Goal: Information Seeking & Learning: Learn about a topic

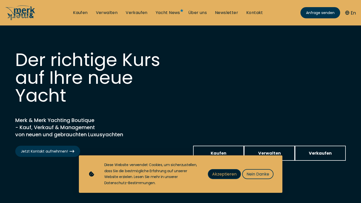
click at [227, 172] on span "Akzeptieren" at bounding box center [224, 174] width 24 height 6
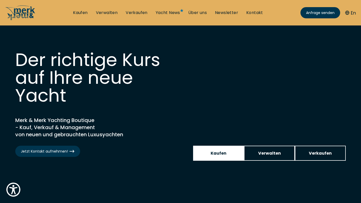
click at [221, 153] on span "Kaufen" at bounding box center [219, 153] width 16 height 6
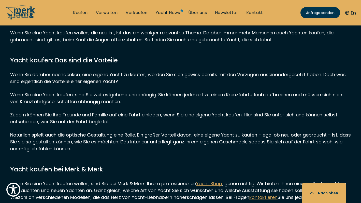
scroll to position [443, 0]
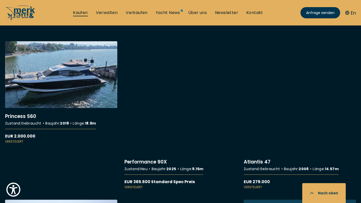
click at [85, 12] on link "Kaufen" at bounding box center [80, 13] width 15 height 6
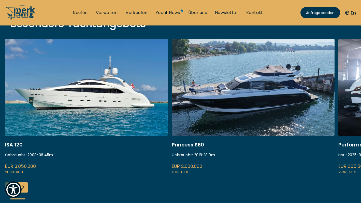
scroll to position [192, 0]
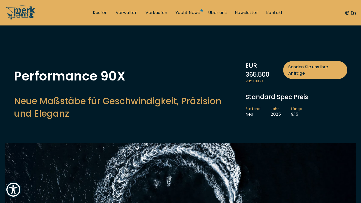
click at [287, 82] on span "Versteuert" at bounding box center [297, 81] width 102 height 5
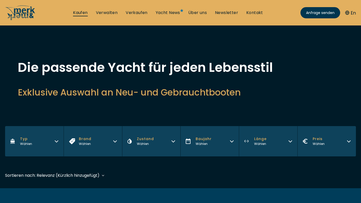
click at [82, 11] on link "Kaufen" at bounding box center [80, 13] width 15 height 6
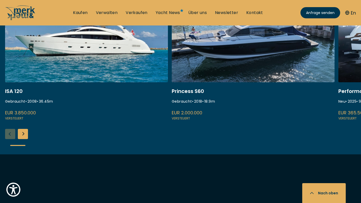
scroll to position [246, 0]
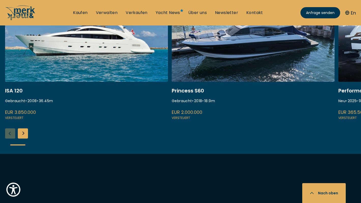
click at [215, 60] on link at bounding box center [253, 53] width 163 height 136
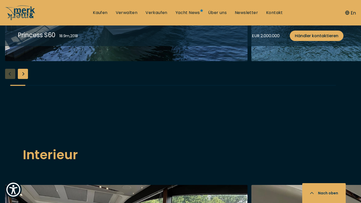
scroll to position [630, 0]
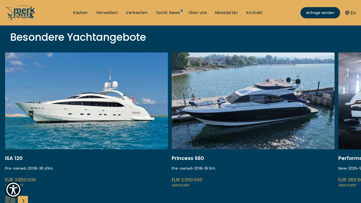
scroll to position [179, 0]
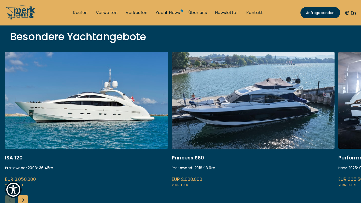
click at [217, 112] on link at bounding box center [253, 120] width 163 height 136
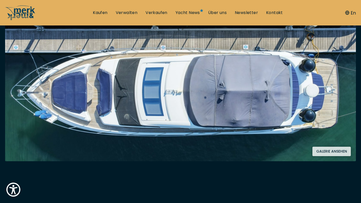
scroll to position [97, 0]
click at [325, 148] on button "Galerie ansehen" at bounding box center [332, 151] width 38 height 9
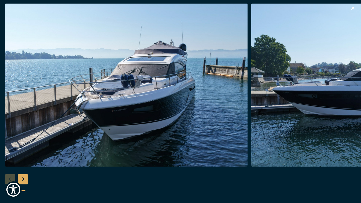
click at [22, 178] on div "Next slide" at bounding box center [23, 179] width 10 height 10
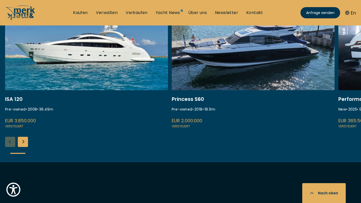
scroll to position [240, 0]
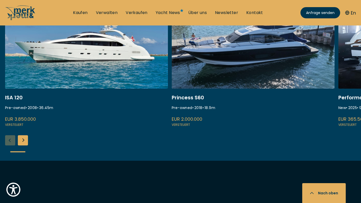
click at [185, 97] on link at bounding box center [253, 60] width 163 height 136
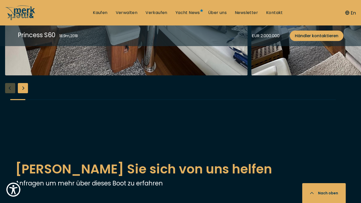
scroll to position [901, 0]
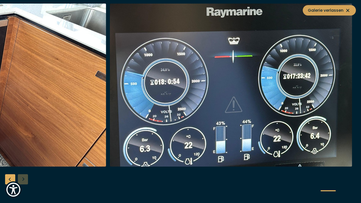
click at [329, 11] on span "Galerie verlassen" at bounding box center [329, 10] width 43 height 6
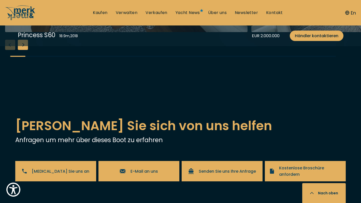
scroll to position [791, 0]
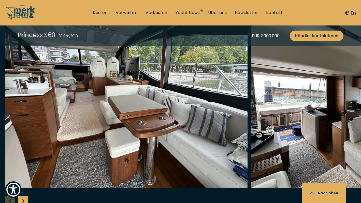
click at [163, 10] on link "Verkaufen" at bounding box center [157, 13] width 22 height 6
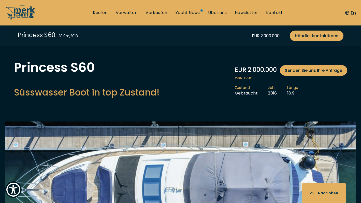
select select "sell"
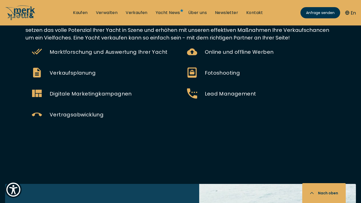
scroll to position [287, 0]
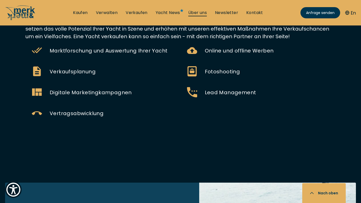
click at [199, 10] on link "Über uns" at bounding box center [197, 13] width 19 height 6
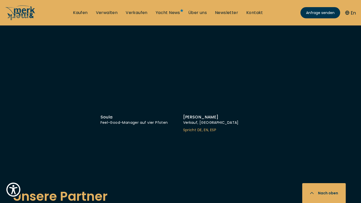
scroll to position [1804, 0]
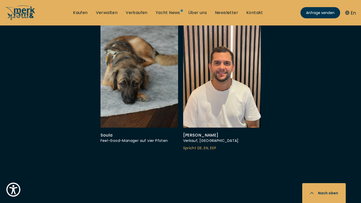
drag, startPoint x: 228, startPoint y: 124, endPoint x: 181, endPoint y: 125, distance: 46.1
copy div "Maik Heiligensetzer"
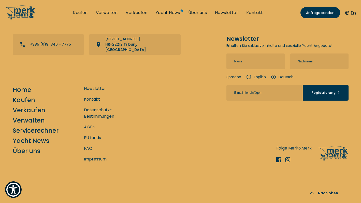
scroll to position [2289, 0]
click at [96, 159] on link "Impressum" at bounding box center [95, 159] width 23 height 6
